Goal: Task Accomplishment & Management: Manage account settings

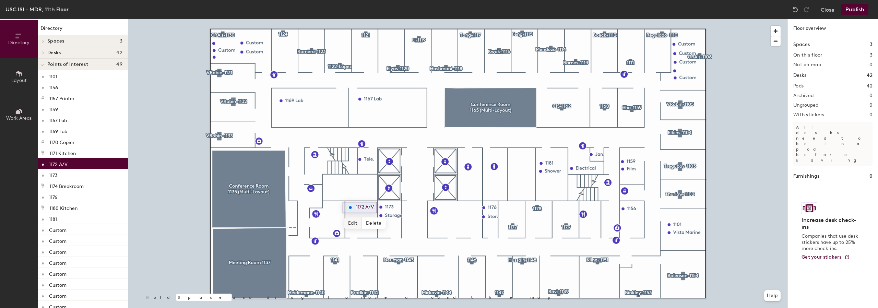
click at [356, 223] on span "Edit" at bounding box center [353, 223] width 18 height 12
click at [375, 207] on input "1172 A/V" at bounding box center [366, 208] width 25 height 10
drag, startPoint x: 376, startPoint y: 207, endPoint x: 364, endPoint y: 207, distance: 12.0
click at [364, 207] on input "1172 A/V" at bounding box center [366, 208] width 25 height 10
type input "1172"
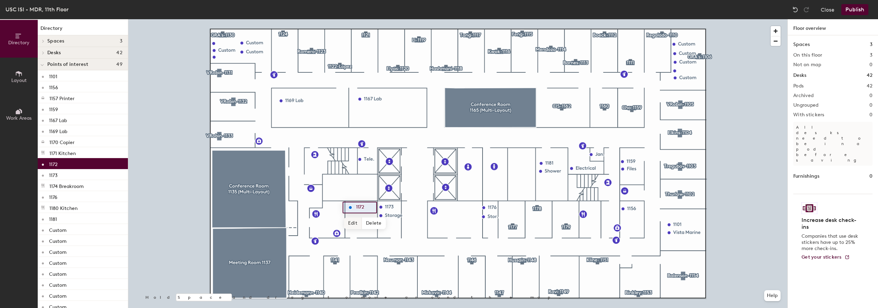
click at [351, 223] on span "Edit" at bounding box center [353, 223] width 18 height 12
click at [365, 207] on input "1172" at bounding box center [365, 208] width 22 height 10
type input "1172"
click at [353, 219] on span "Edit" at bounding box center [353, 223] width 18 height 12
click at [21, 78] on span "Layout" at bounding box center [18, 80] width 15 height 6
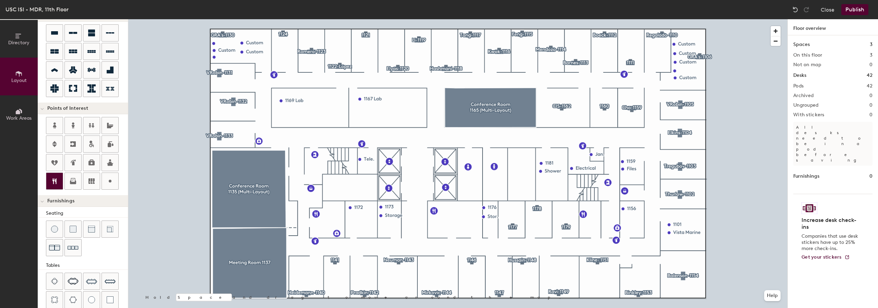
scroll to position [122, 0]
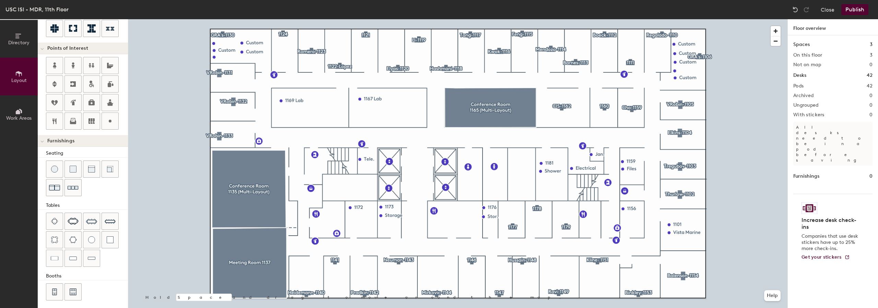
click at [12, 109] on button "Work Areas" at bounding box center [19, 114] width 38 height 38
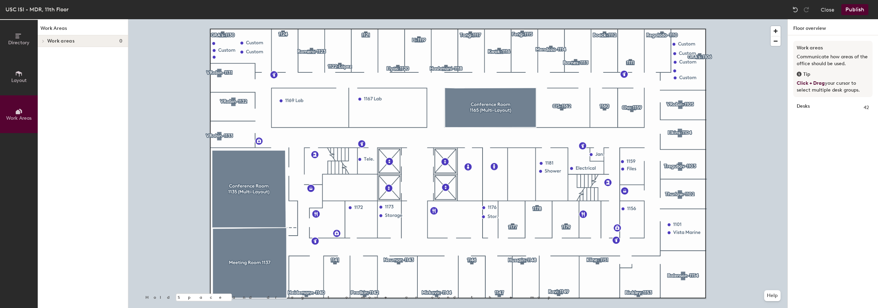
scroll to position [0, 0]
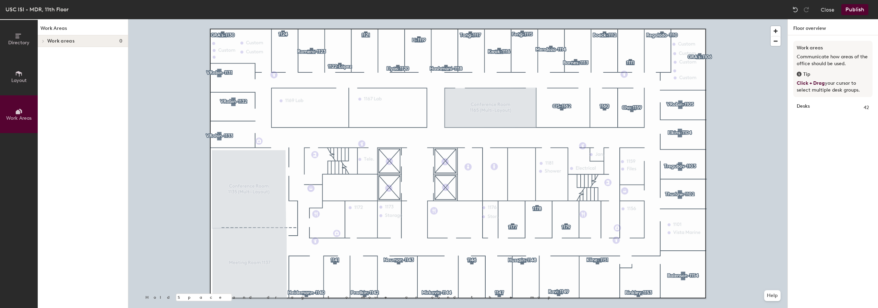
click at [25, 77] on button "Layout" at bounding box center [19, 77] width 38 height 38
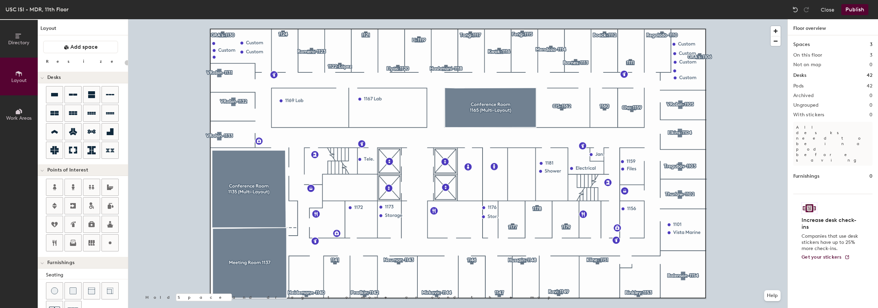
click at [30, 43] on button "Directory" at bounding box center [19, 39] width 38 height 38
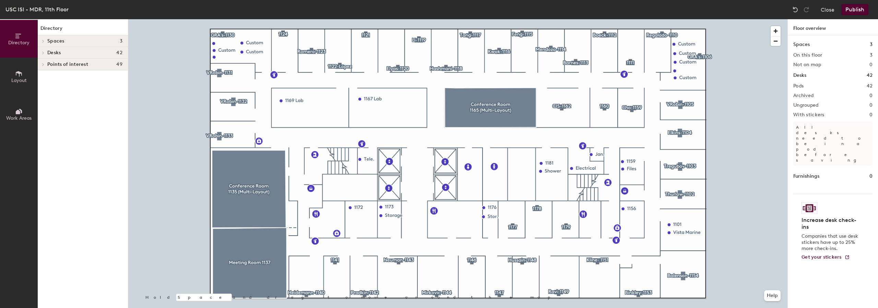
click at [43, 39] on div at bounding box center [42, 40] width 9 height 11
click at [42, 86] on icon at bounding box center [43, 85] width 3 height 3
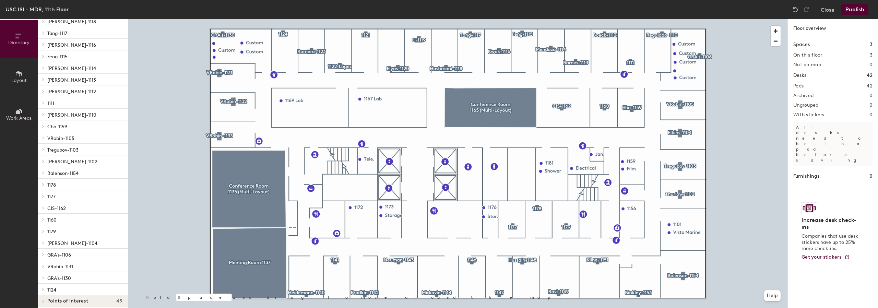
scroll to position [290, 0]
click at [43, 298] on icon at bounding box center [43, 297] width 1 height 3
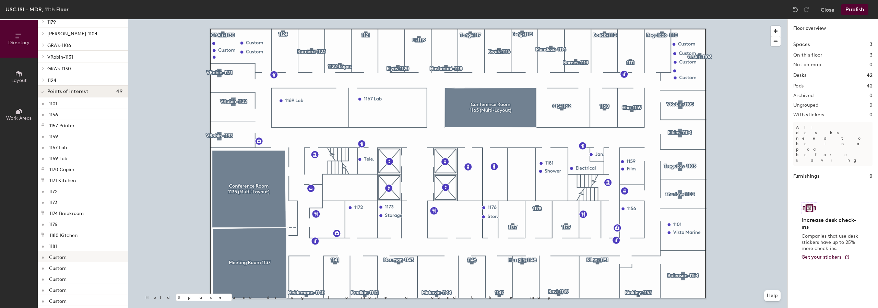
scroll to position [485, 0]
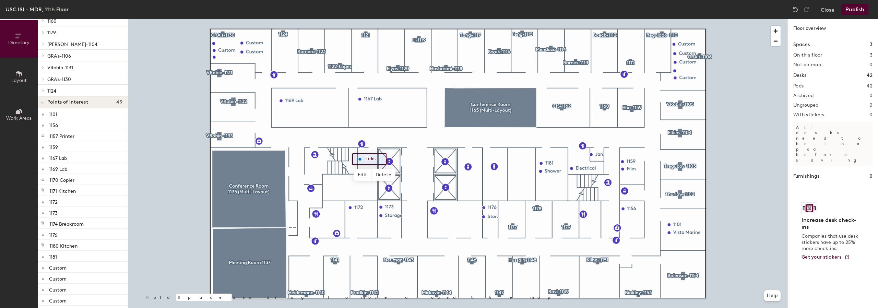
click at [21, 74] on icon at bounding box center [19, 73] width 6 height 5
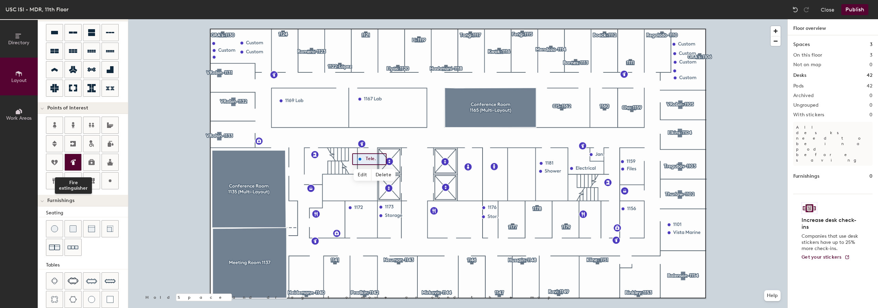
scroll to position [0, 0]
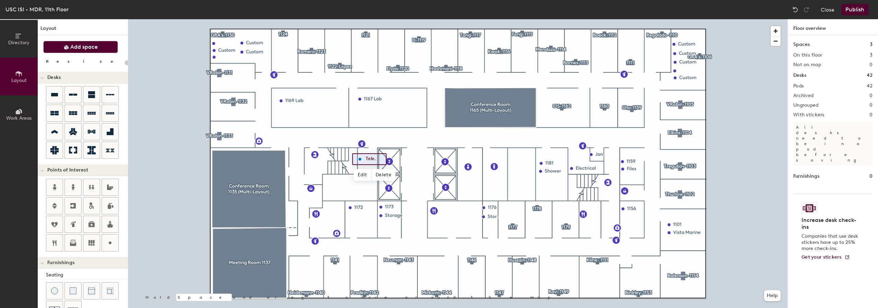
click at [81, 46] on span "Add space" at bounding box center [83, 47] width 27 height 7
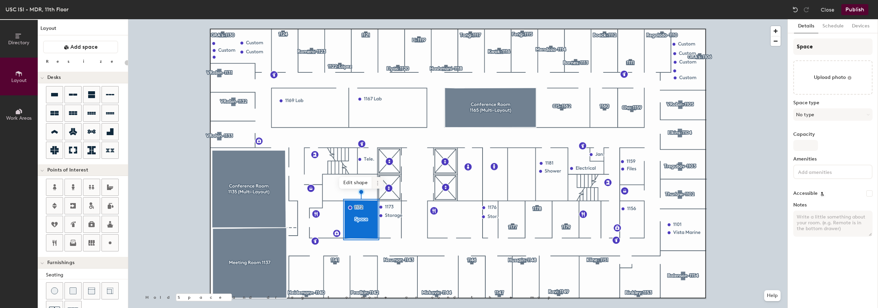
click at [378, 181] on icon at bounding box center [377, 182] width 5 height 5
click at [391, 225] on span "Delete" at bounding box center [402, 222] width 61 height 12
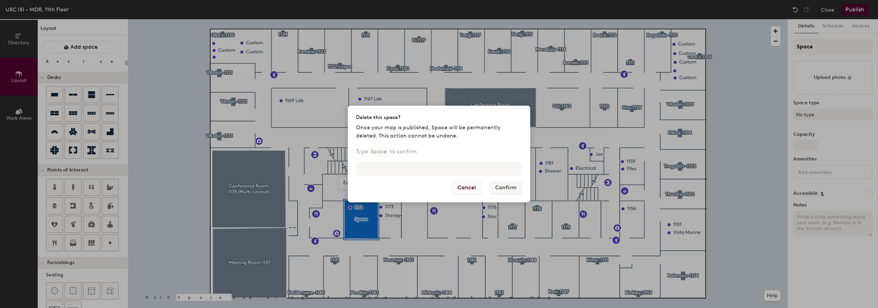
click at [472, 185] on button "Cancel" at bounding box center [467, 187] width 30 height 13
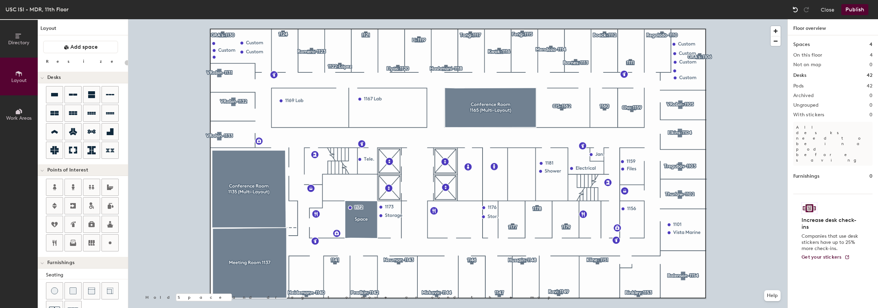
click at [795, 12] on img at bounding box center [795, 9] width 7 height 7
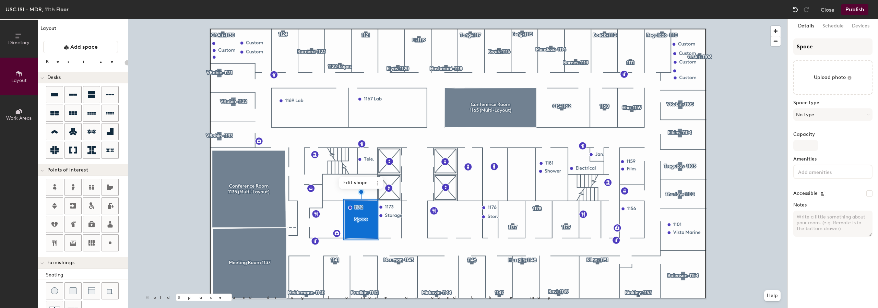
click at [795, 12] on img at bounding box center [795, 9] width 7 height 7
click at [793, 9] on img at bounding box center [795, 9] width 7 height 7
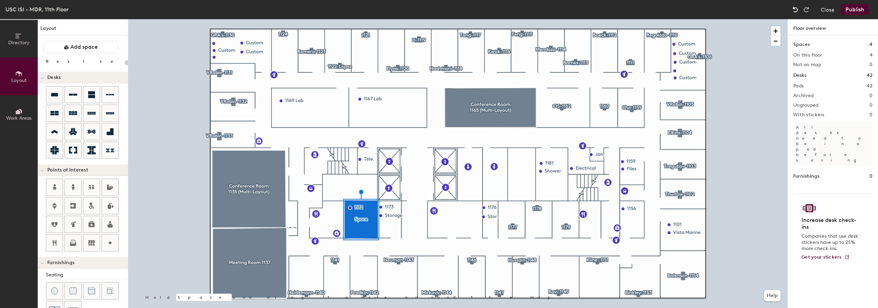
click at [793, 9] on img at bounding box center [795, 9] width 7 height 7
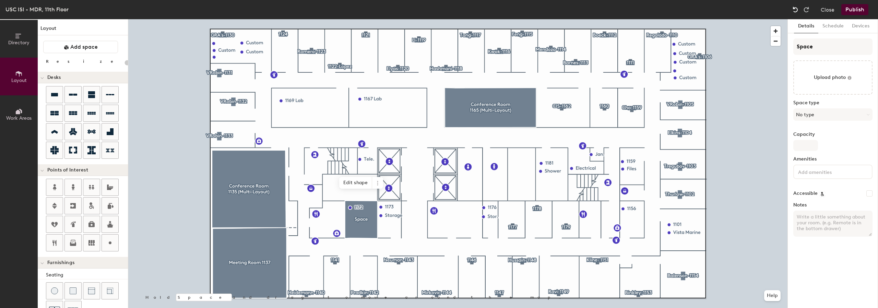
click at [793, 9] on img at bounding box center [795, 9] width 7 height 7
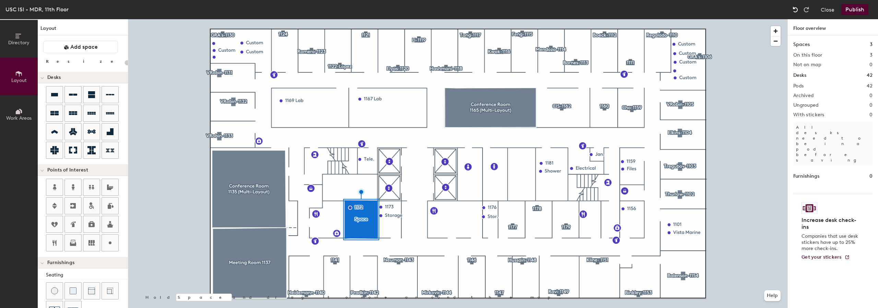
click at [793, 9] on img at bounding box center [795, 9] width 7 height 7
click at [352, 224] on span "Edit" at bounding box center [353, 223] width 18 height 12
click at [363, 225] on span "Done" at bounding box center [361, 223] width 20 height 12
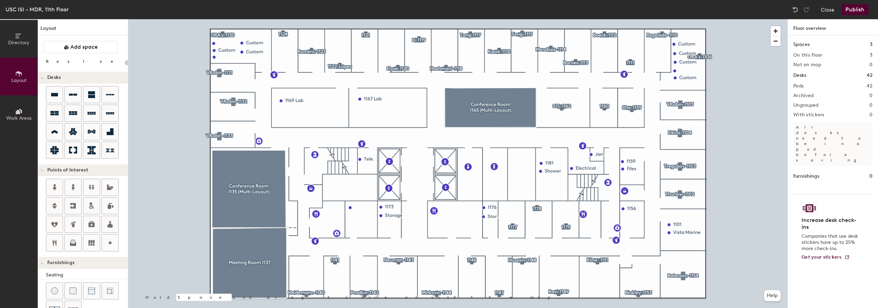
type input "20"
click at [29, 118] on span "Work Areas" at bounding box center [18, 118] width 25 height 6
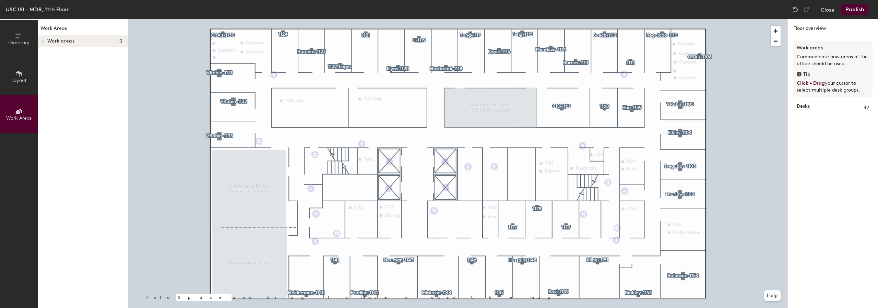
click at [25, 75] on button "Layout" at bounding box center [19, 77] width 38 height 38
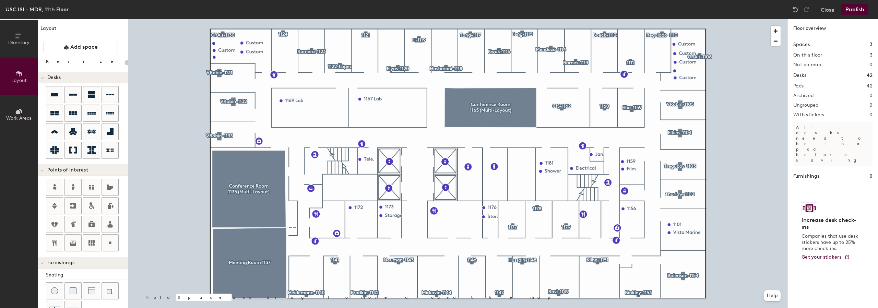
click at [21, 44] on span "Directory" at bounding box center [18, 43] width 21 height 6
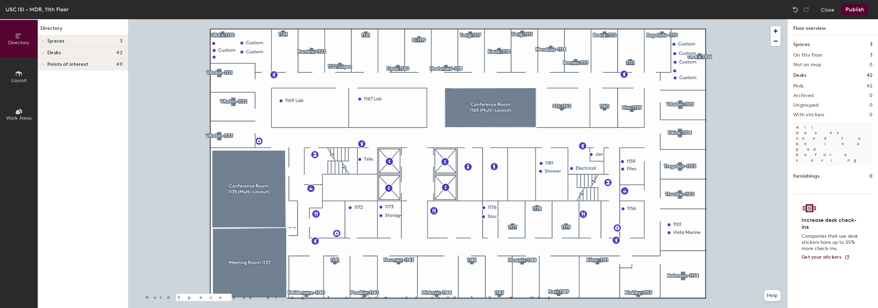
click at [48, 64] on span "Points of interest" at bounding box center [67, 64] width 41 height 5
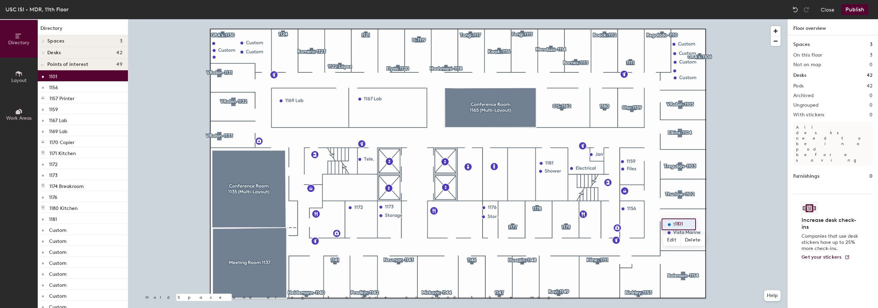
click at [50, 78] on p "1101" at bounding box center [53, 76] width 8 height 8
click at [719, 19] on div at bounding box center [457, 19] width 659 height 0
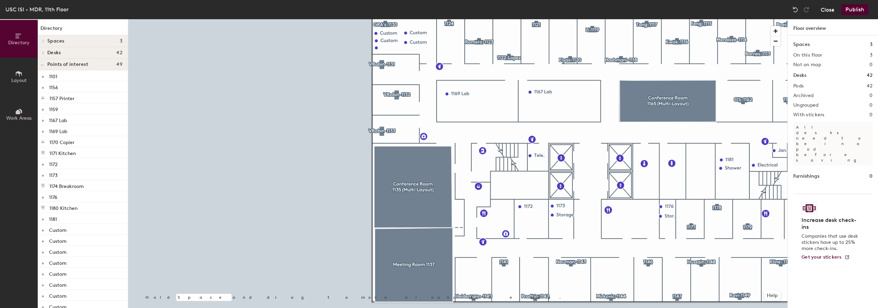
click at [830, 11] on button "Close" at bounding box center [827, 9] width 14 height 11
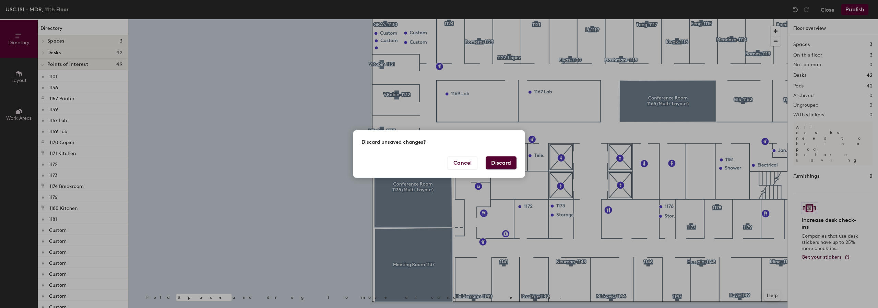
click at [504, 164] on button "Discard" at bounding box center [501, 162] width 31 height 13
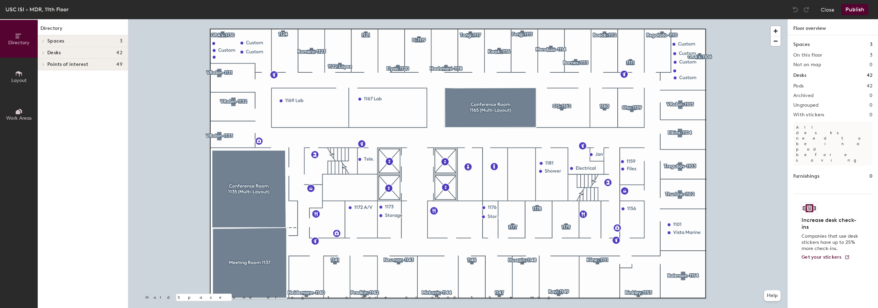
click at [20, 70] on icon at bounding box center [19, 74] width 8 height 8
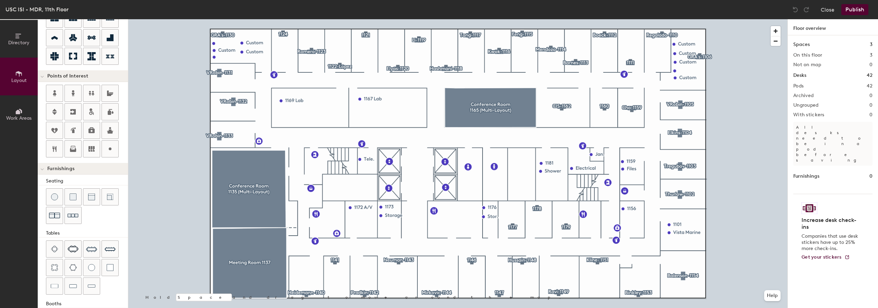
scroll to position [53, 0]
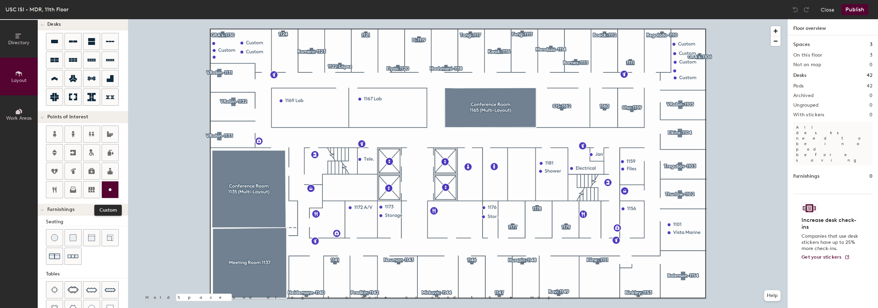
click at [115, 189] on div at bounding box center [110, 189] width 16 height 16
type input "20"
type input "C"
type input "CUISINE LAB"
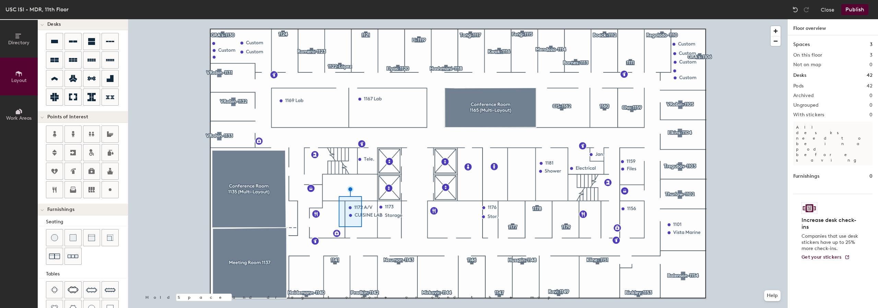
click at [718, 19] on div at bounding box center [457, 19] width 659 height 0
click at [357, 230] on span "Edit" at bounding box center [353, 230] width 18 height 12
drag, startPoint x: 390, startPoint y: 212, endPoint x: 385, endPoint y: 218, distance: 7.6
click at [385, 218] on div "CUISINE LAB" at bounding box center [367, 214] width 49 height 12
click at [365, 229] on span "Done" at bounding box center [368, 230] width 20 height 12
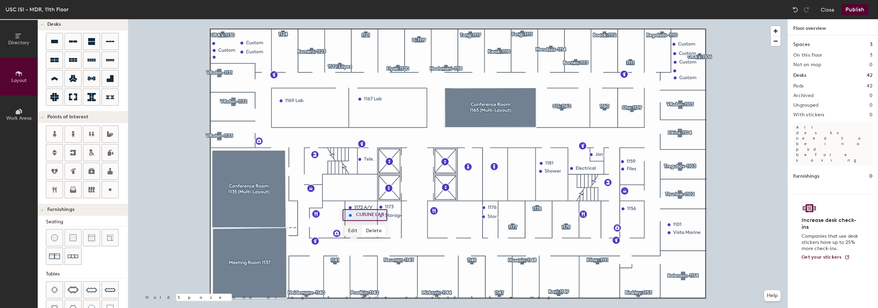
click at [357, 232] on span "Edit" at bounding box center [353, 231] width 18 height 12
click at [356, 214] on input "CUISINE LAB" at bounding box center [371, 215] width 34 height 10
click at [859, 11] on button "Publish" at bounding box center [854, 9] width 27 height 11
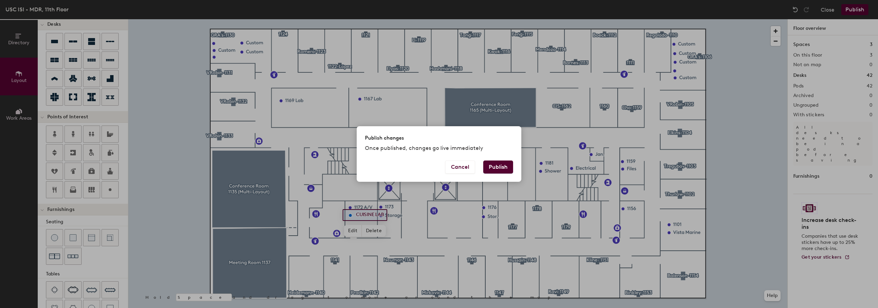
click at [510, 169] on button "Publish" at bounding box center [498, 166] width 30 height 13
type input "20"
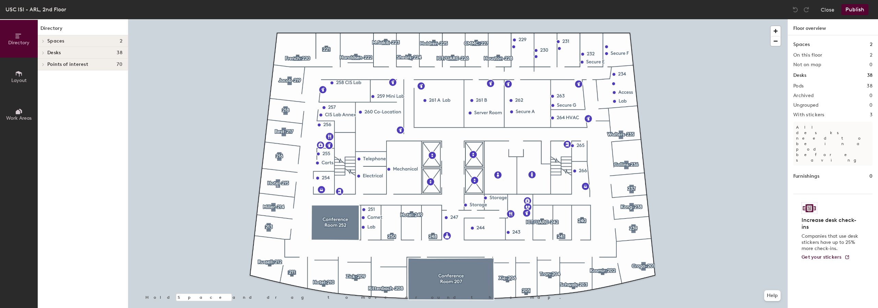
click at [27, 76] on button "Layout" at bounding box center [19, 77] width 38 height 38
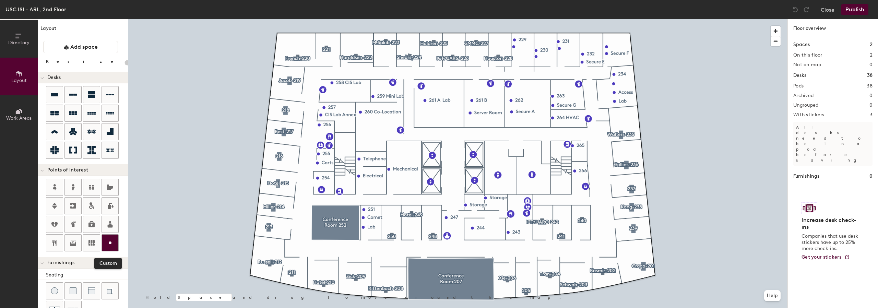
click at [106, 239] on icon at bounding box center [110, 243] width 8 height 8
click at [23, 44] on span "Directory" at bounding box center [18, 43] width 21 height 6
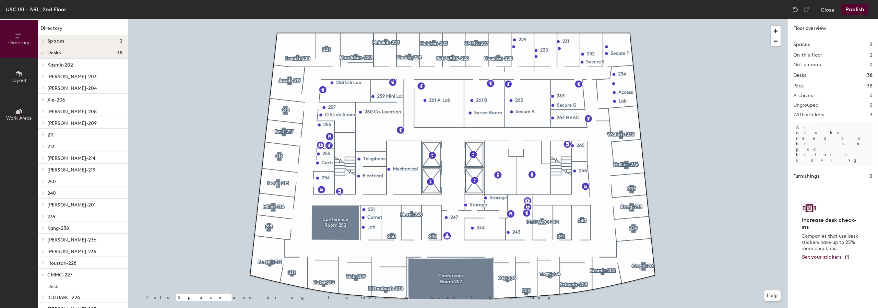
click at [719, 19] on div at bounding box center [457, 19] width 659 height 0
click at [17, 78] on span "Layout" at bounding box center [18, 80] width 15 height 6
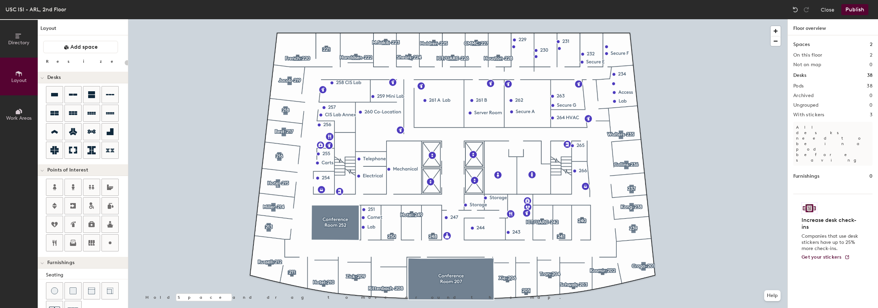
type input "100"
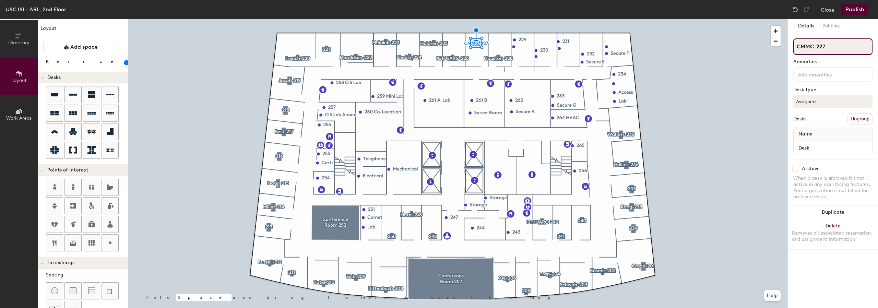
click at [830, 46] on input "CMMC-227" at bounding box center [832, 46] width 79 height 16
click at [782, 48] on div "Directory Layout Work Areas Layout Add space Resize Desks Points of Interest Fu…" at bounding box center [439, 163] width 878 height 289
type input "CUISINE Lab-227"
click at [346, 19] on div at bounding box center [457, 19] width 659 height 0
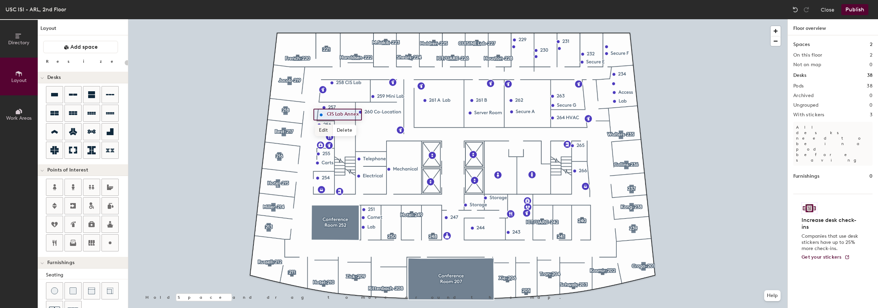
type input "20"
click at [324, 131] on span "Edit" at bounding box center [324, 130] width 18 height 12
click at [338, 114] on input "CIS Lab Annex" at bounding box center [345, 115] width 40 height 10
drag, startPoint x: 361, startPoint y: 112, endPoint x: 319, endPoint y: 113, distance: 42.9
click at [319, 113] on div "CIS Lab Annex" at bounding box center [340, 115] width 55 height 12
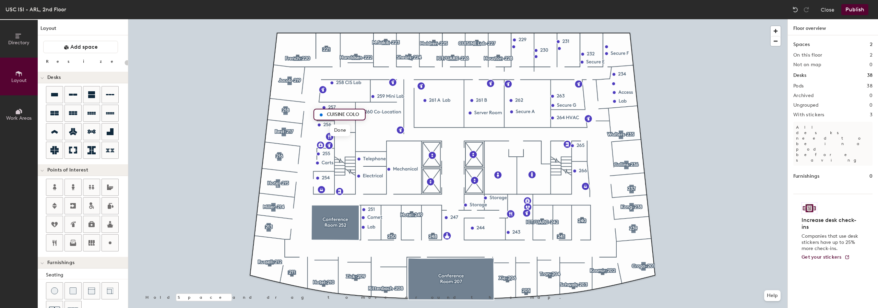
type input "CUISINE COLO"
click at [862, 12] on button "Publish" at bounding box center [854, 9] width 27 height 11
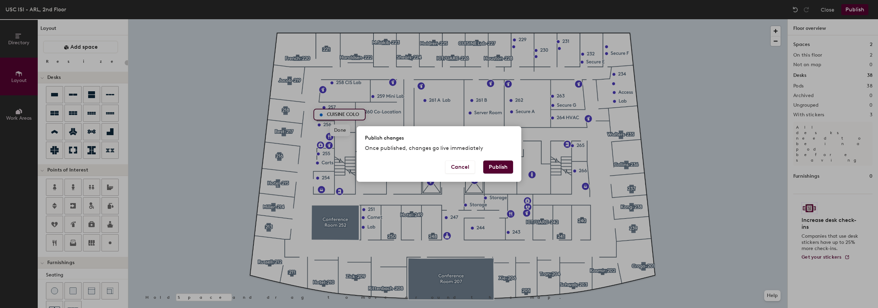
click at [503, 168] on button "Publish" at bounding box center [498, 166] width 30 height 13
type input "20"
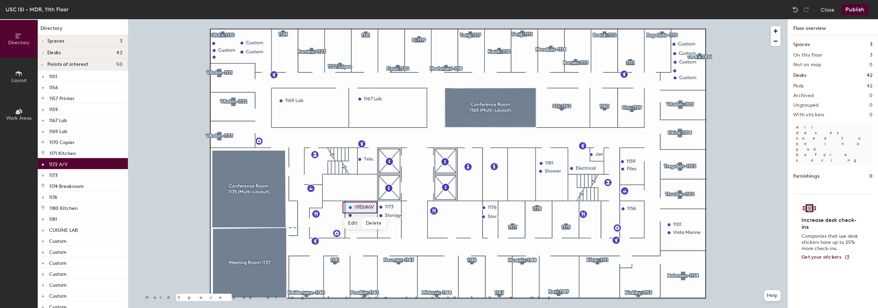
click at [356, 223] on span "Edit" at bounding box center [353, 223] width 18 height 12
click at [376, 207] on input "1172 A/V" at bounding box center [366, 208] width 25 height 10
type input "1172"
click at [359, 221] on span "Done" at bounding box center [361, 223] width 20 height 12
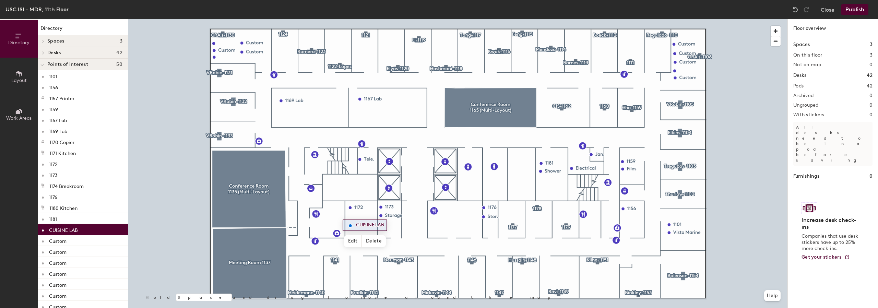
click at [853, 8] on button "Publish" at bounding box center [854, 9] width 27 height 11
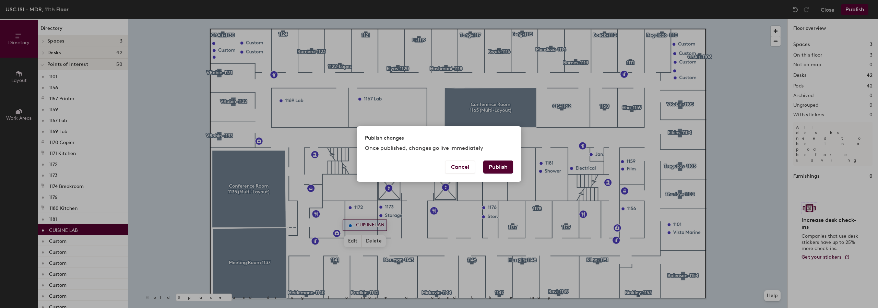
click at [506, 170] on button "Publish" at bounding box center [498, 166] width 30 height 13
